Goal: Ask a question

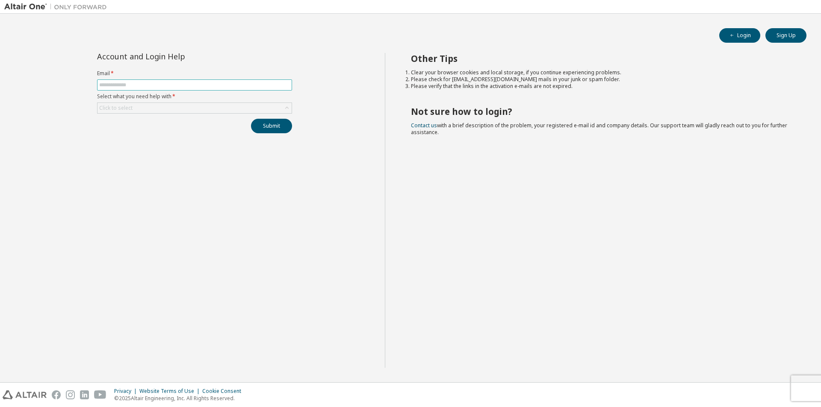
click at [134, 86] on input "text" at bounding box center [194, 85] width 191 height 7
click at [139, 112] on div "Click to select" at bounding box center [194, 108] width 194 height 10
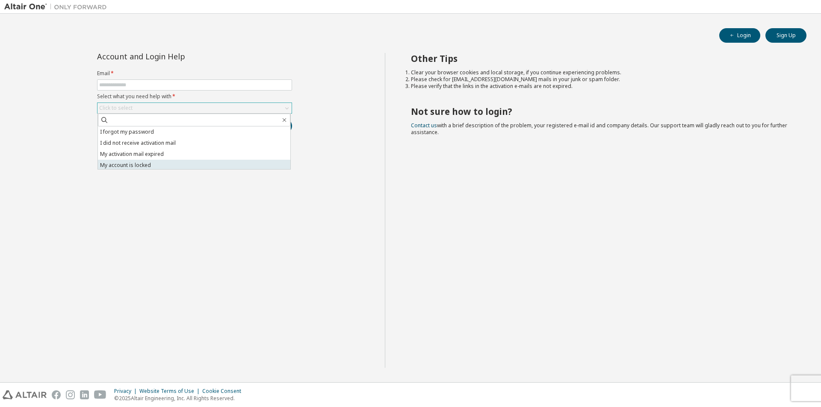
click at [142, 163] on li "My account is locked" at bounding box center [194, 165] width 192 height 11
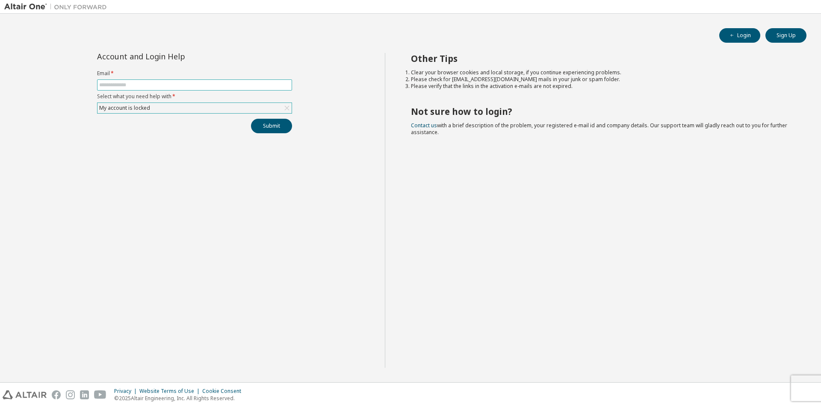
click at [133, 89] on span at bounding box center [194, 85] width 195 height 11
click at [133, 86] on input "text" at bounding box center [194, 85] width 191 height 7
type input "**********"
click at [268, 121] on button "Submit" at bounding box center [271, 126] width 41 height 15
click at [755, 384] on link "Altair support" at bounding box center [759, 384] width 34 height 7
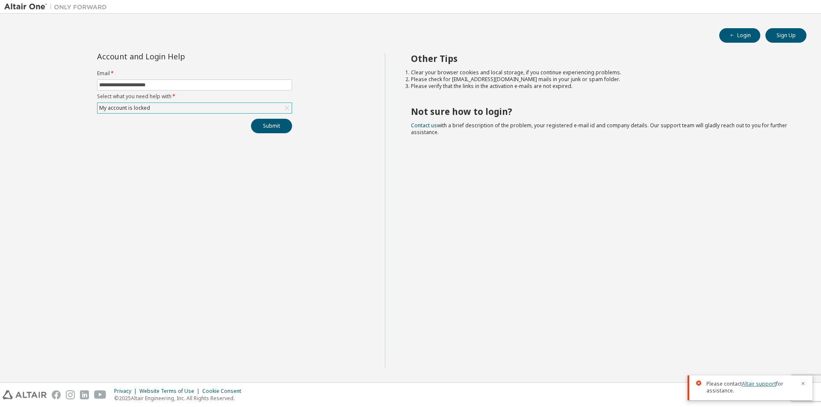
click at [760, 383] on link "Altair support" at bounding box center [759, 384] width 34 height 7
click at [756, 384] on link "Altair support" at bounding box center [759, 384] width 34 height 7
